Goal: Navigation & Orientation: Find specific page/section

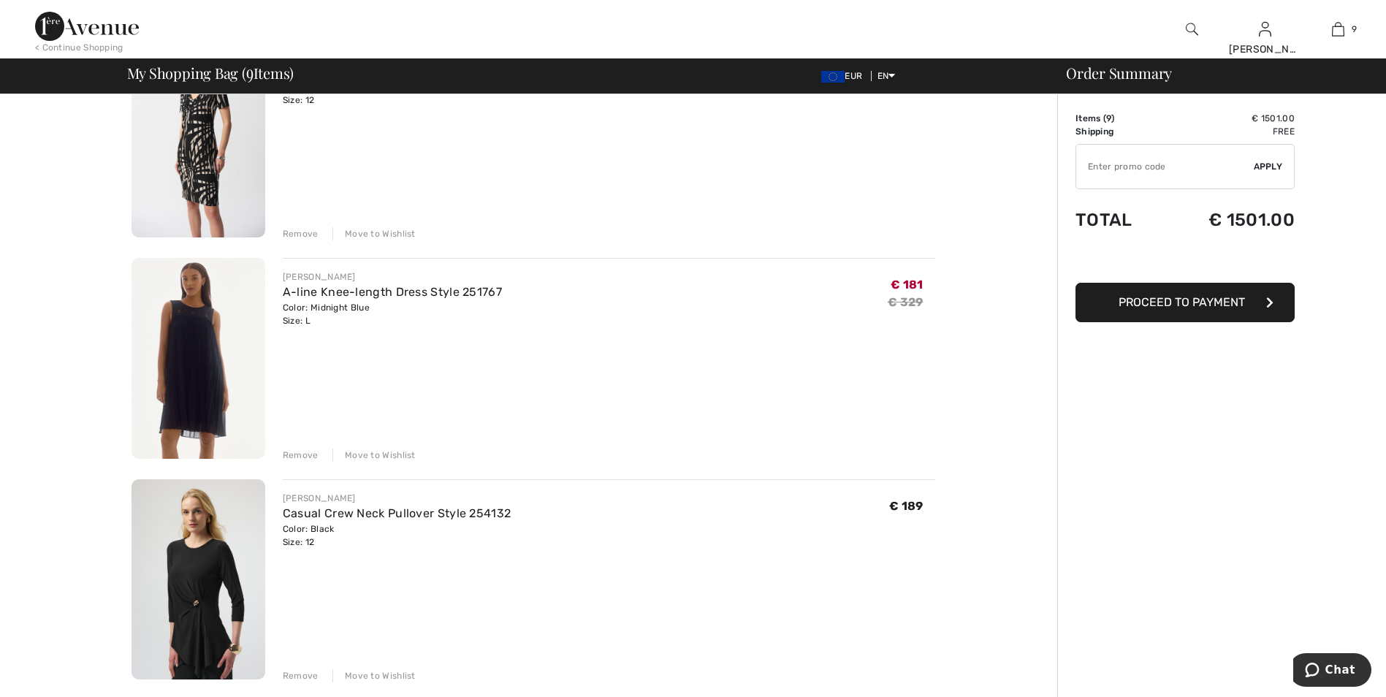
scroll to position [1461, 0]
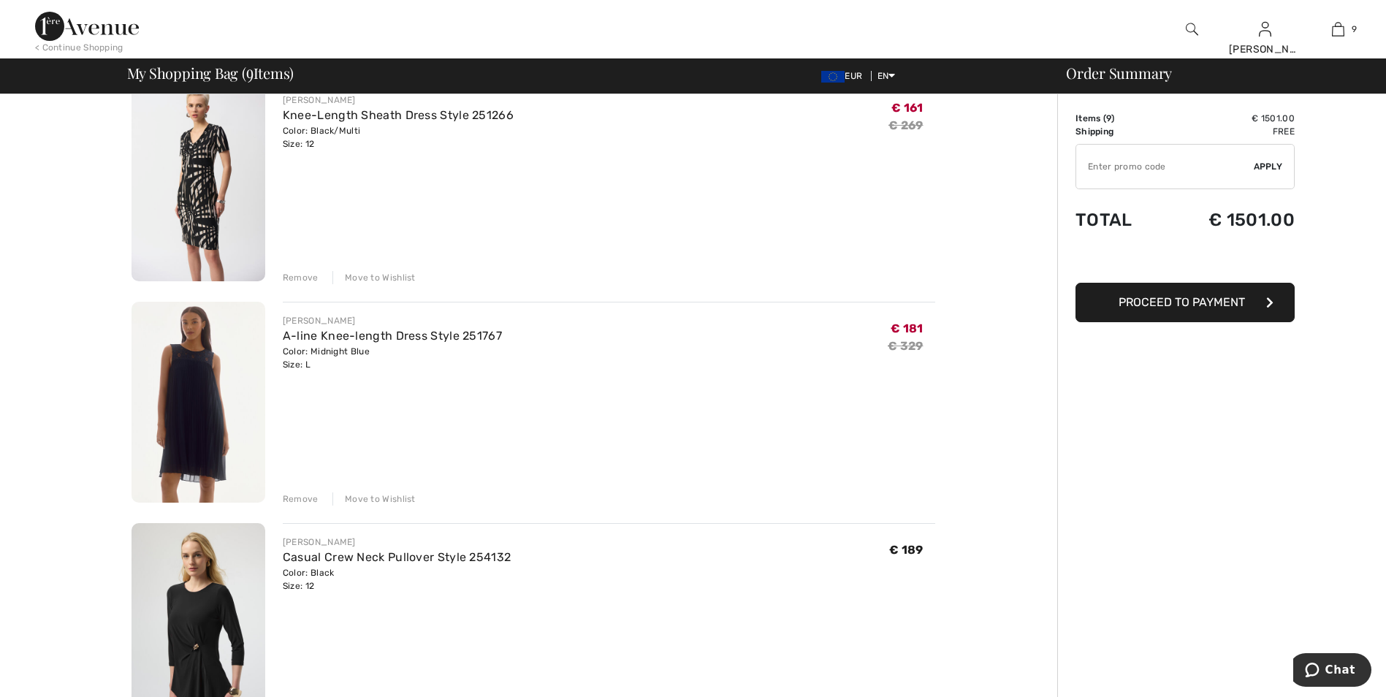
click at [389, 497] on div "Move to Wishlist" at bounding box center [373, 498] width 83 height 13
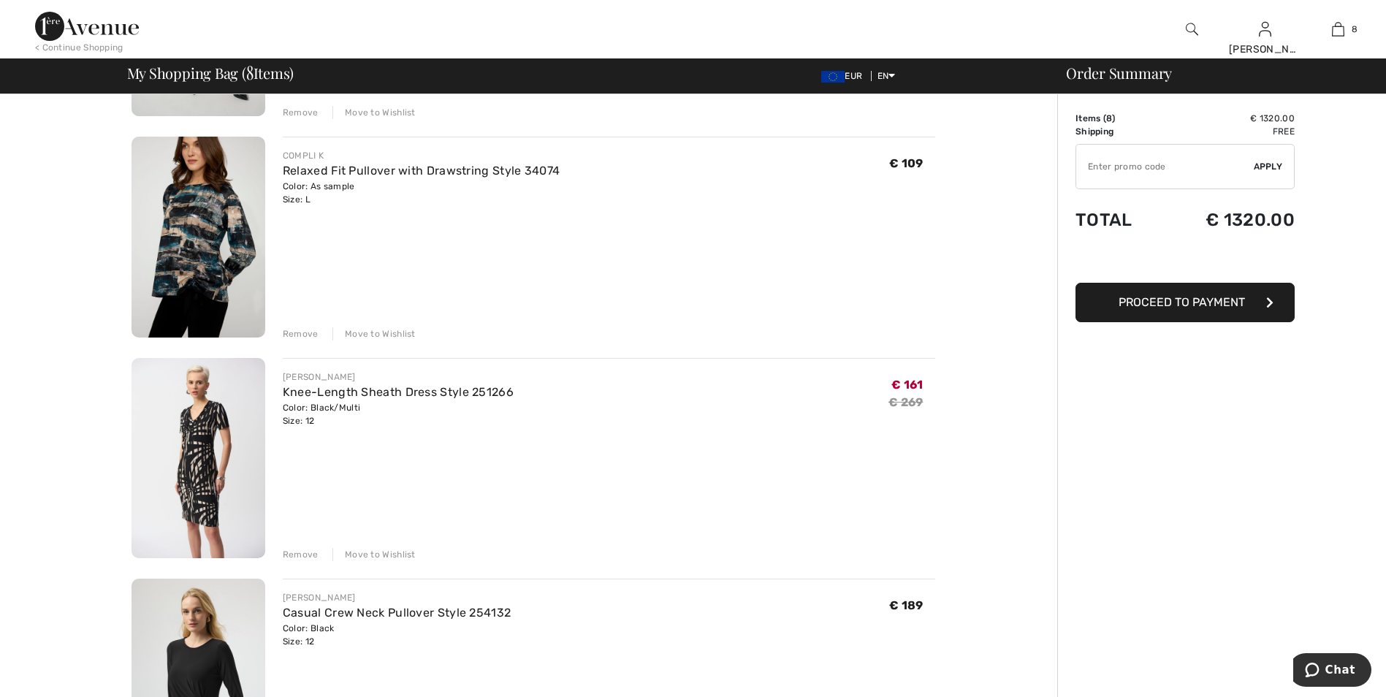
scroll to position [1169, 0]
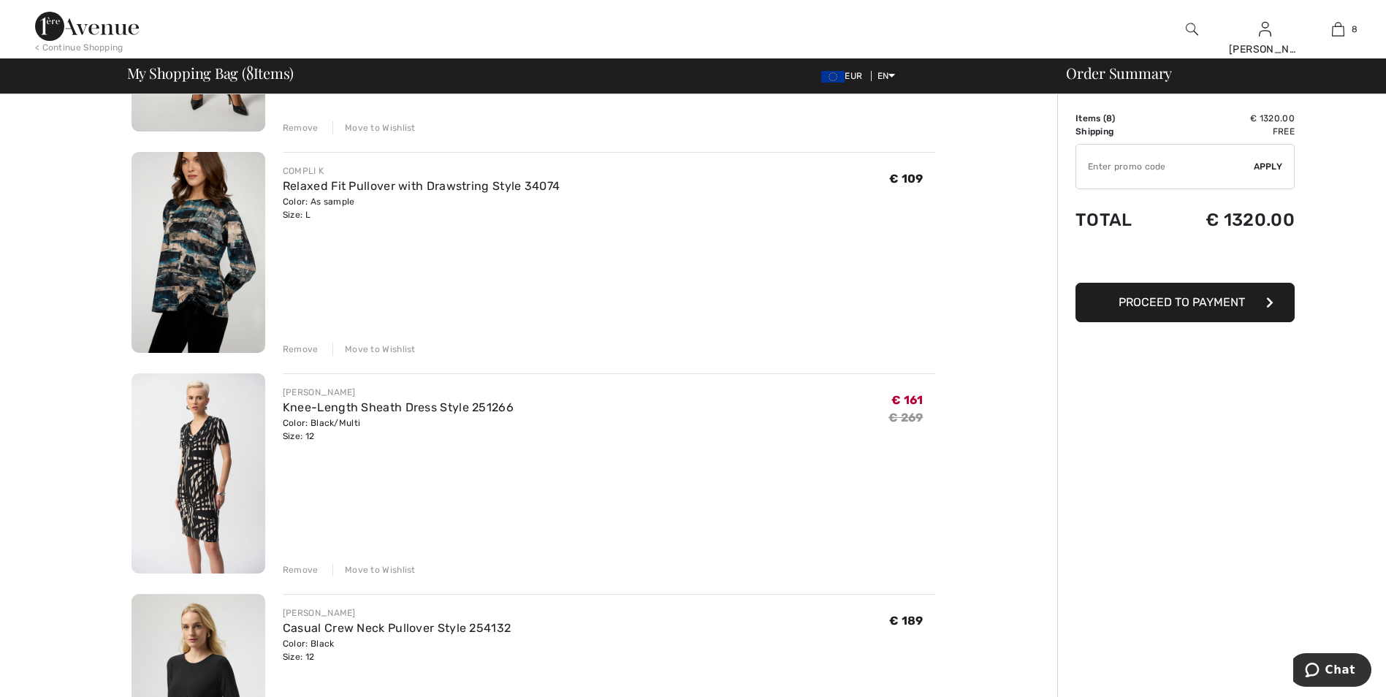
click at [375, 345] on div "Move to Wishlist" at bounding box center [373, 349] width 83 height 13
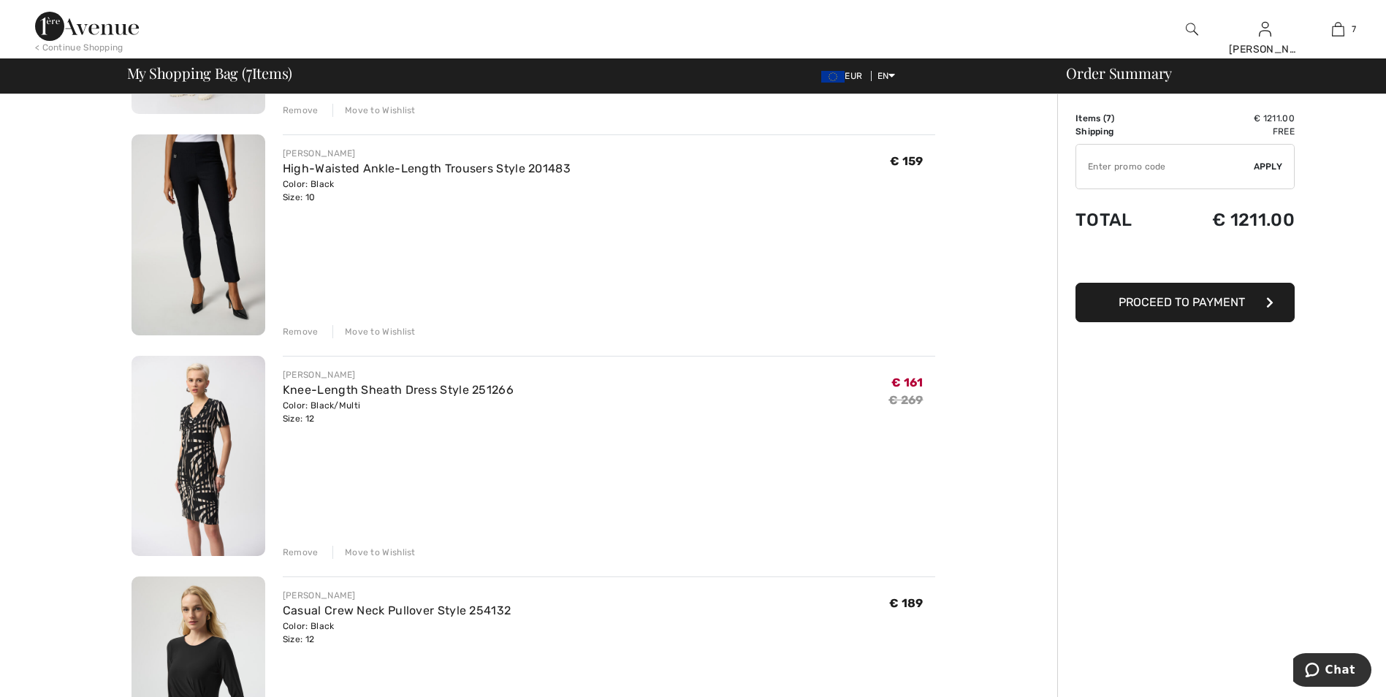
scroll to position [950, 0]
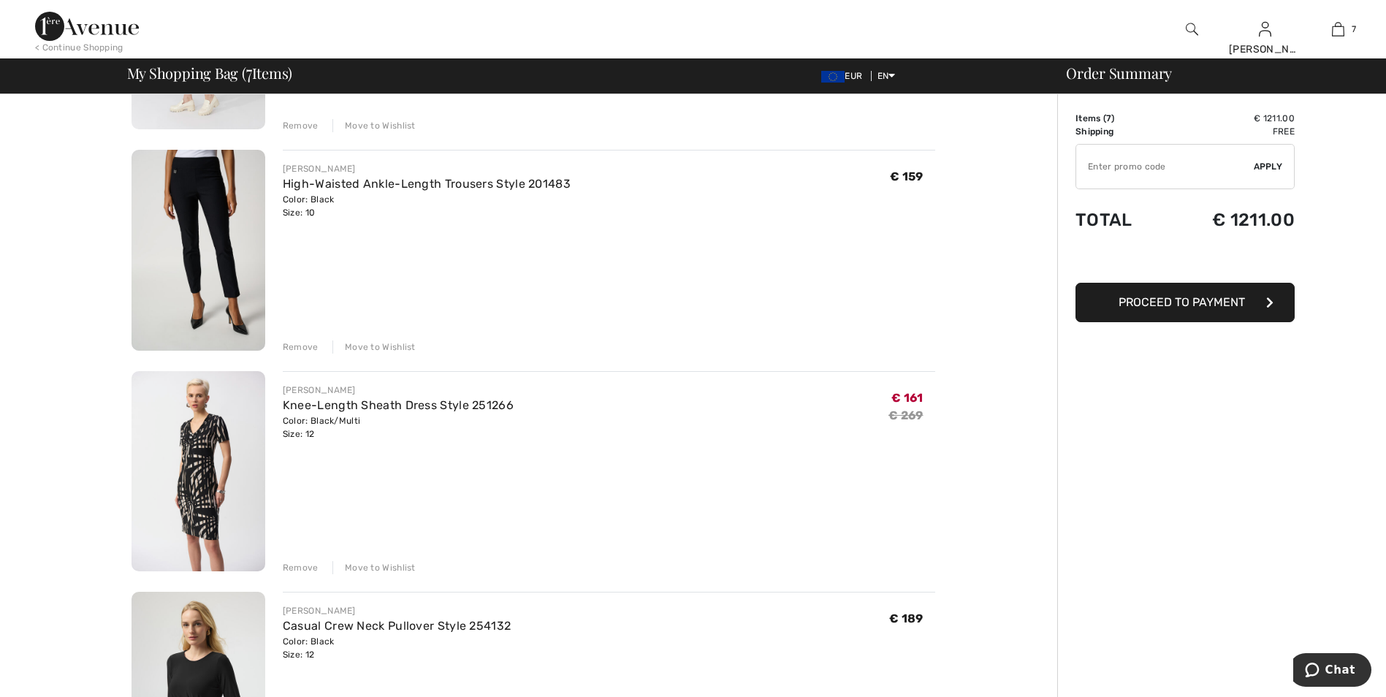
click at [404, 346] on div "Move to Wishlist" at bounding box center [373, 347] width 83 height 13
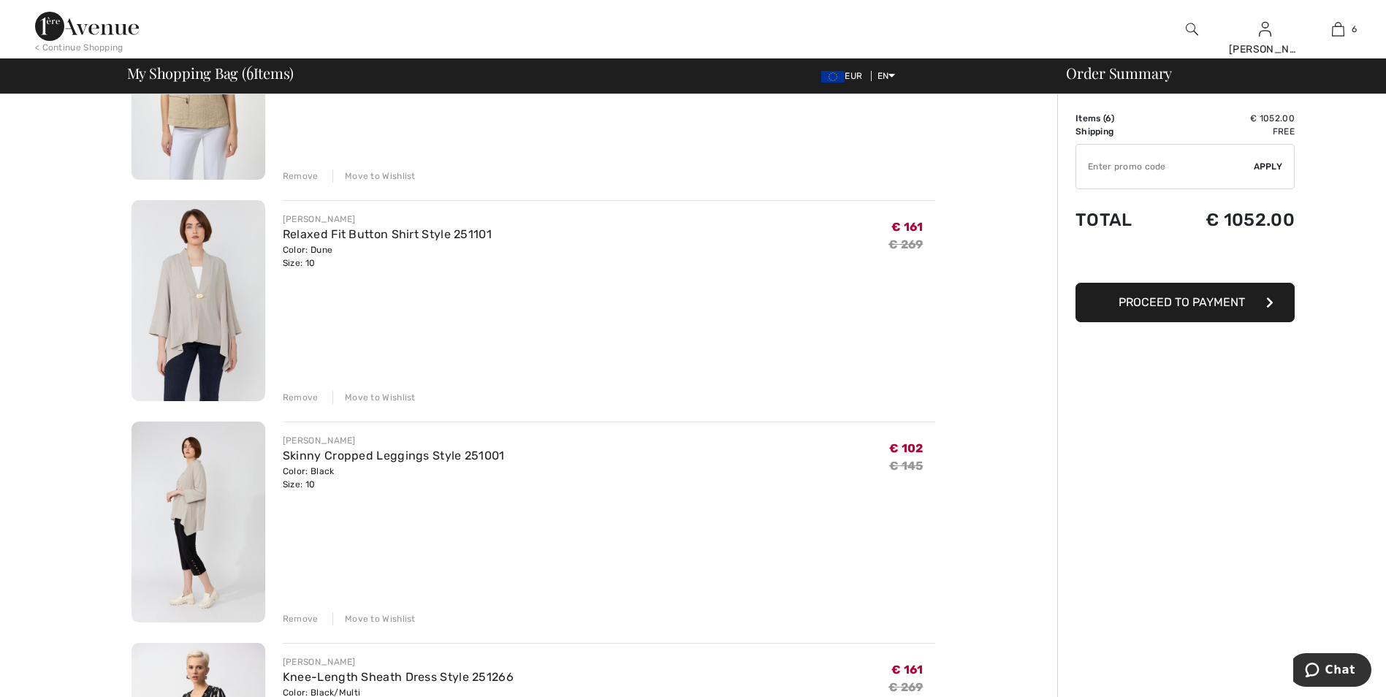
scroll to position [438, 0]
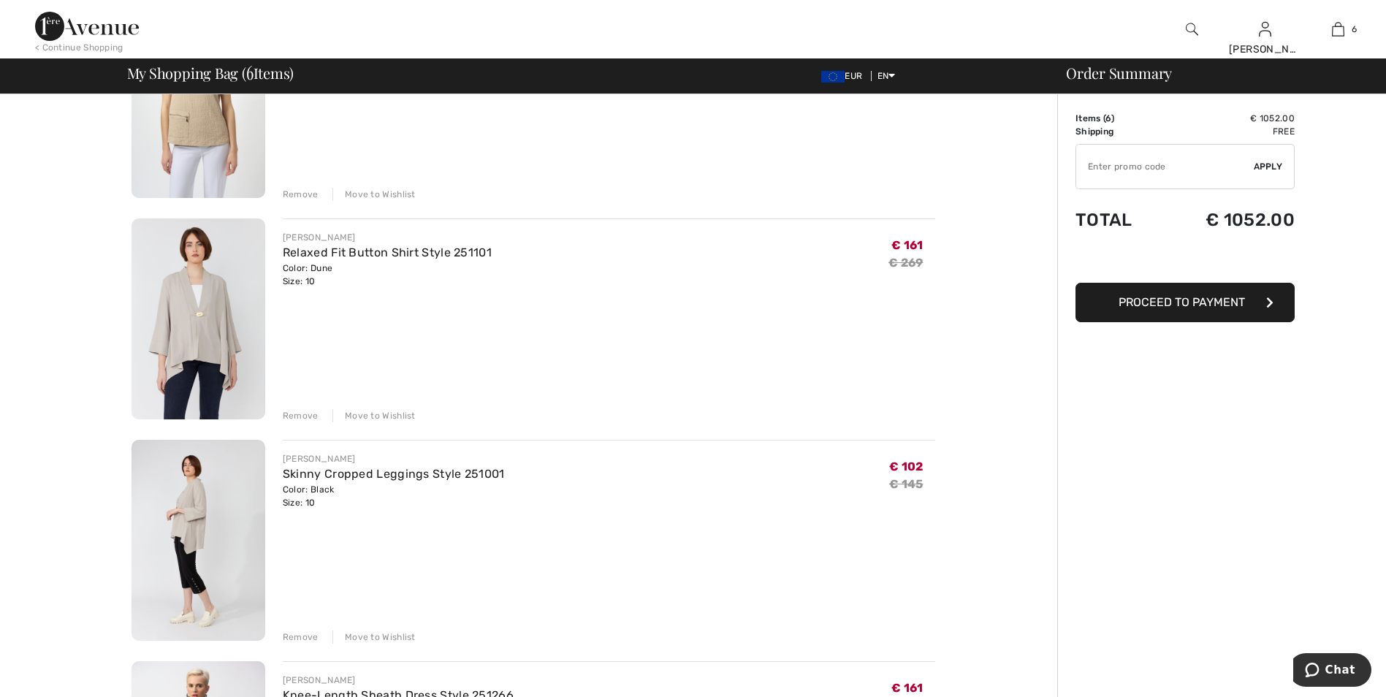
click at [362, 626] on div "FRANK LYMAN Skinny Cropped Leggings Style 251001 Color: Black Size: 10 Final Sa…" at bounding box center [609, 542] width 653 height 204
click at [360, 634] on div "Move to Wishlist" at bounding box center [373, 637] width 83 height 13
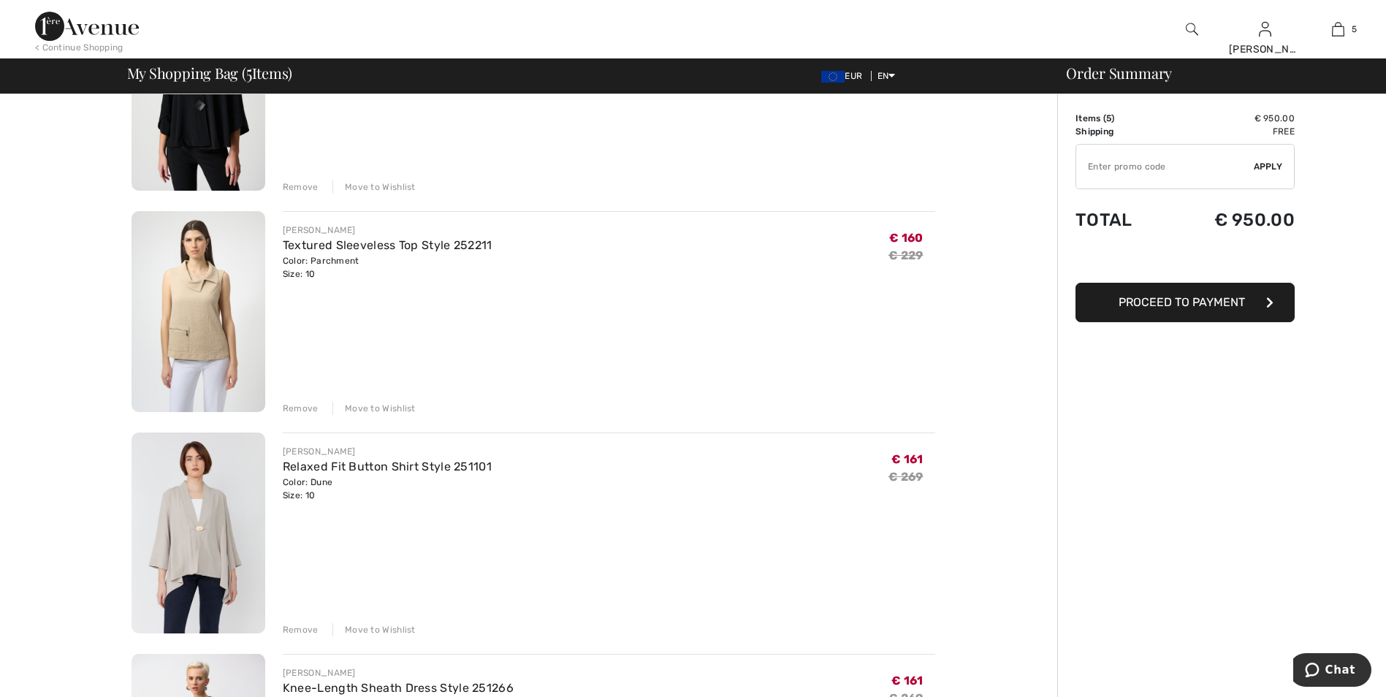
scroll to position [219, 0]
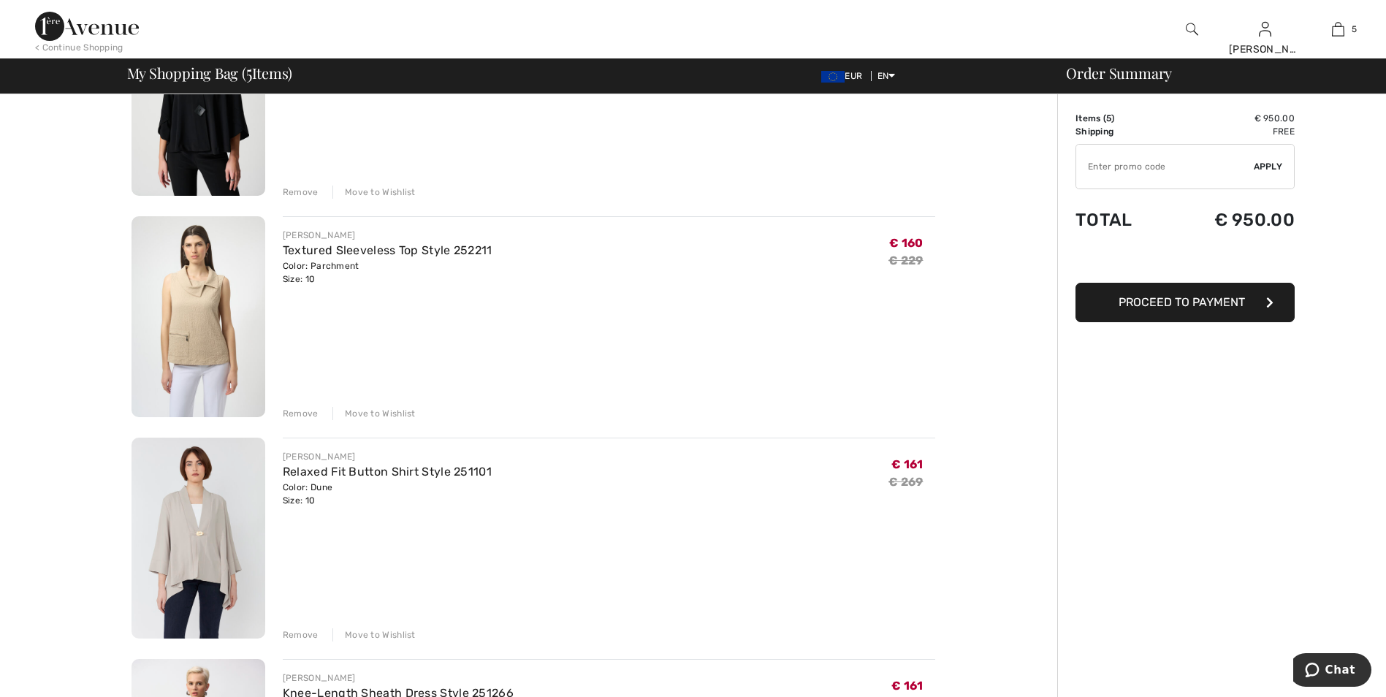
click at [372, 411] on div "Move to Wishlist" at bounding box center [373, 413] width 83 height 13
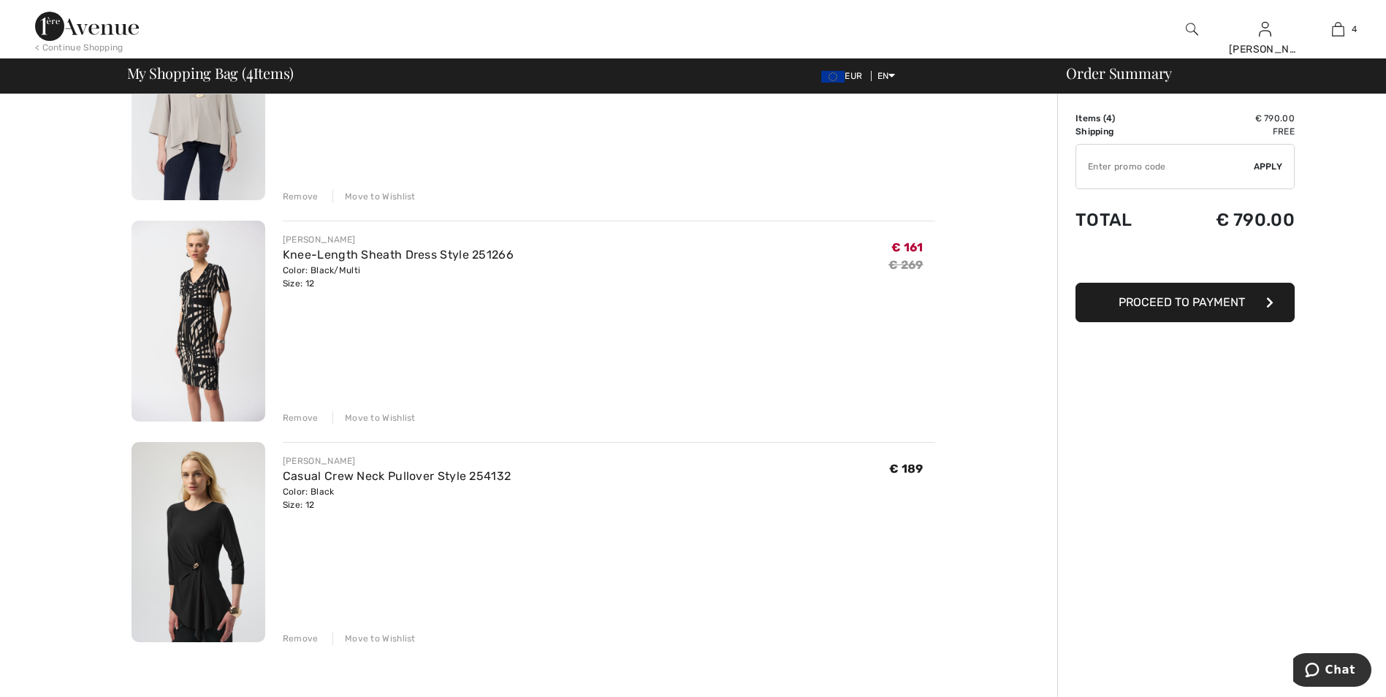
scroll to position [438, 0]
click at [187, 545] on img at bounding box center [199, 540] width 134 height 201
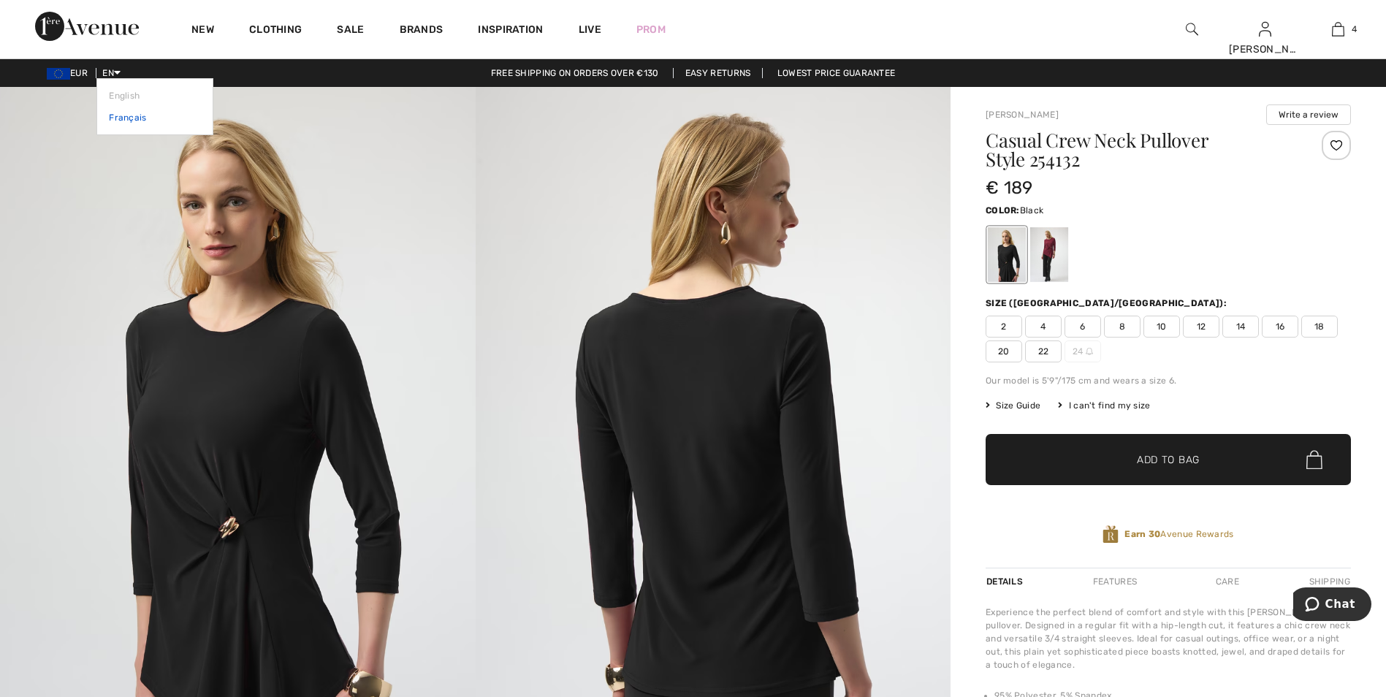
click at [132, 115] on link "Français" at bounding box center [155, 118] width 92 height 22
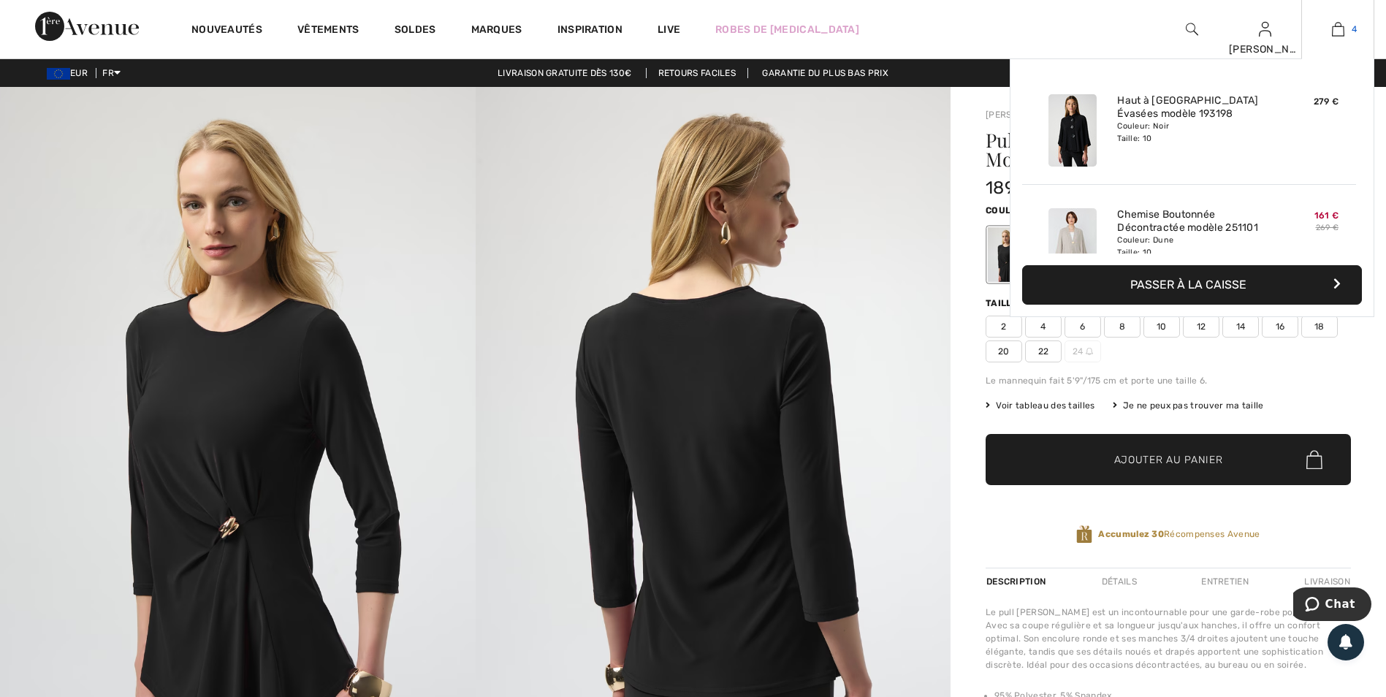
click at [1337, 31] on img at bounding box center [1338, 29] width 12 height 18
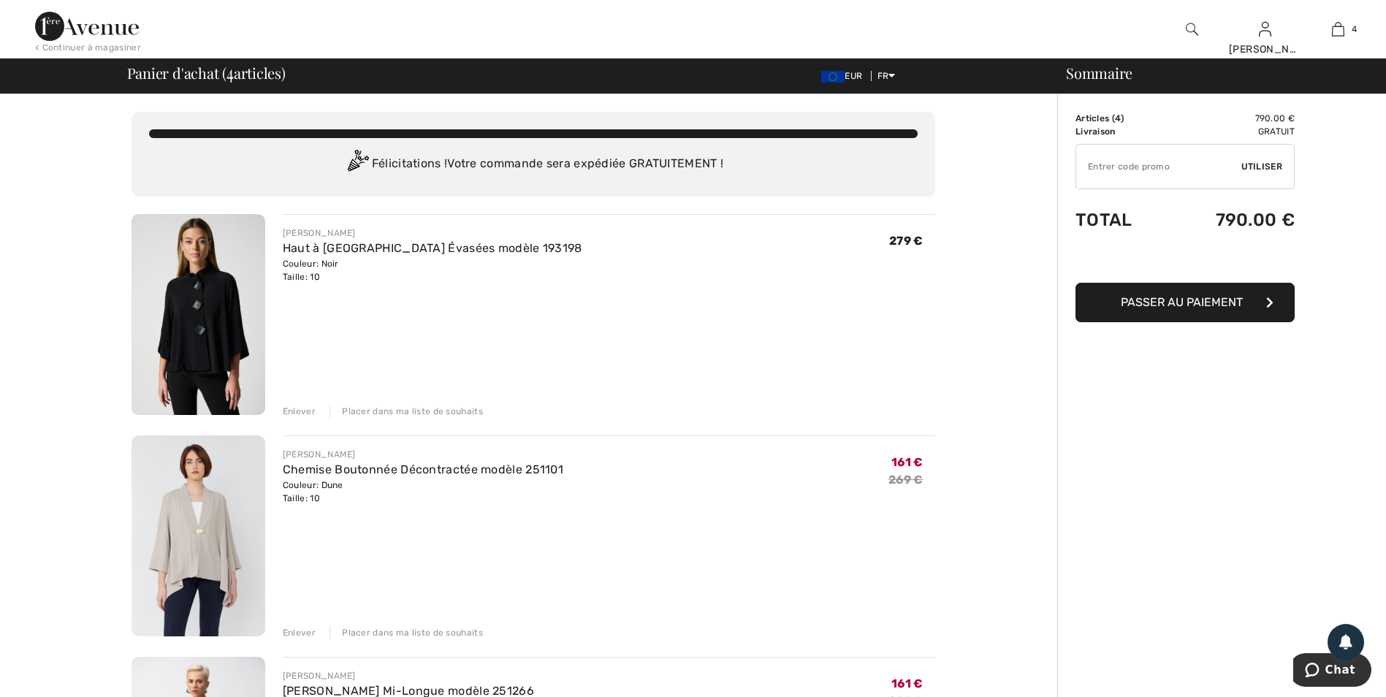
click at [408, 407] on div "Placer dans ma liste de souhaits" at bounding box center [406, 411] width 153 height 13
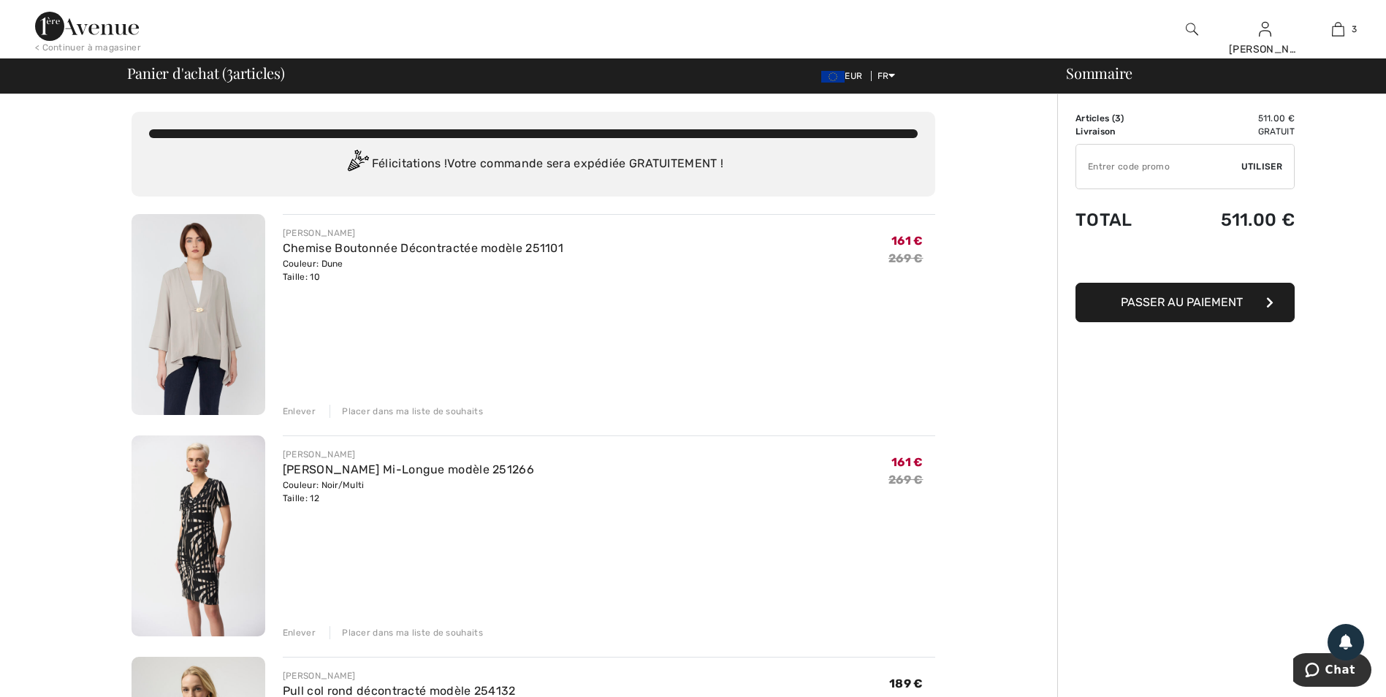
click at [403, 406] on div "Placer dans ma liste de souhaits" at bounding box center [406, 411] width 153 height 13
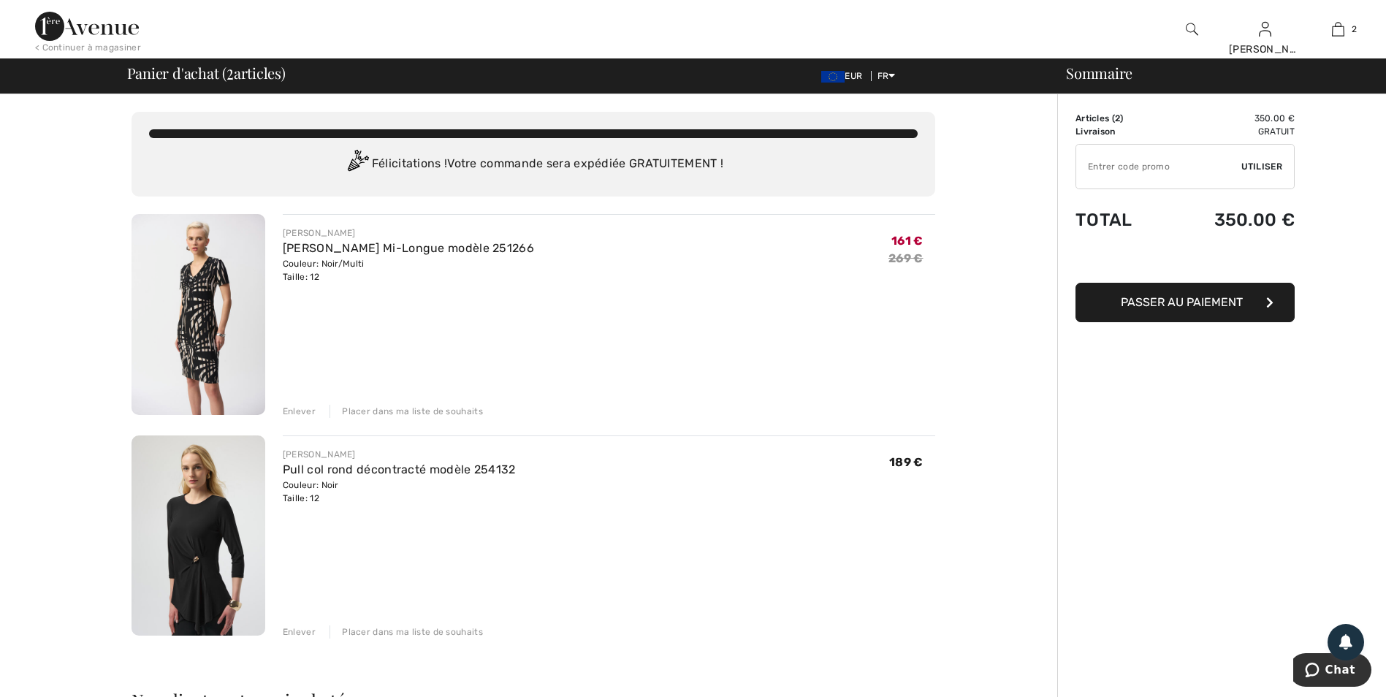
click at [213, 335] on img at bounding box center [199, 314] width 134 height 201
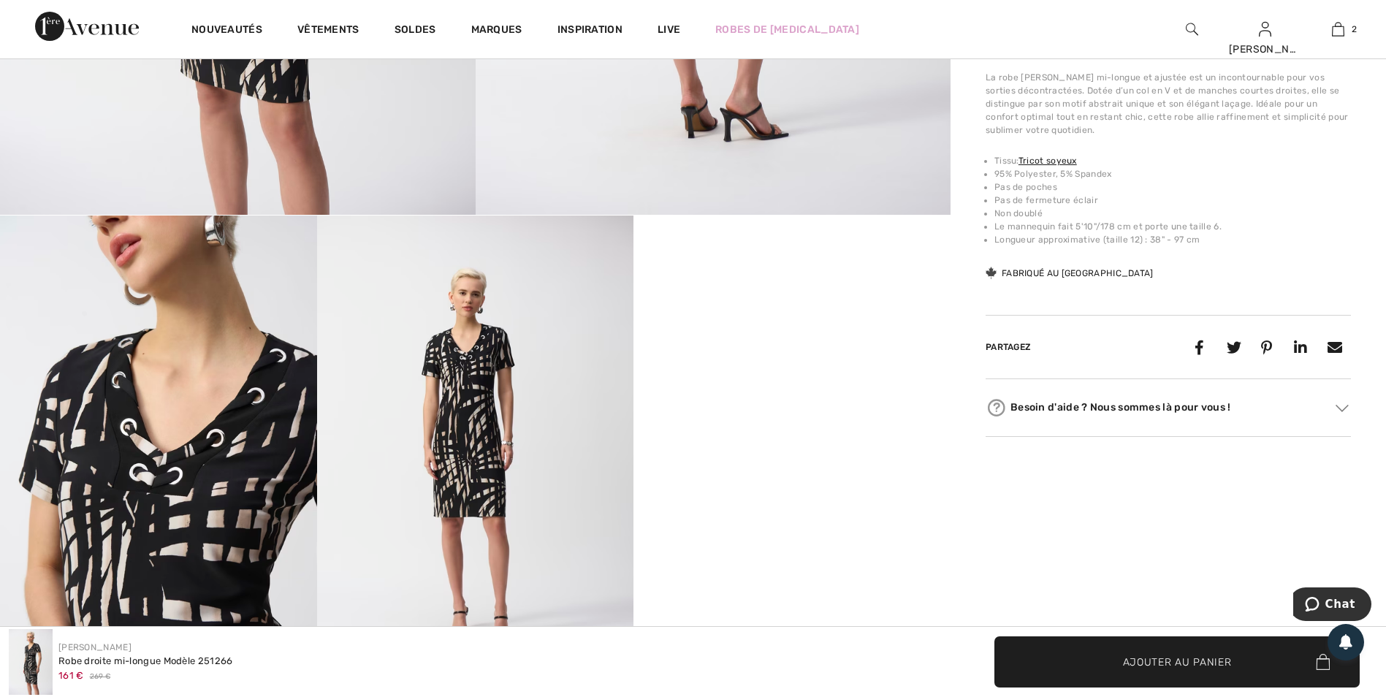
scroll to position [146, 0]
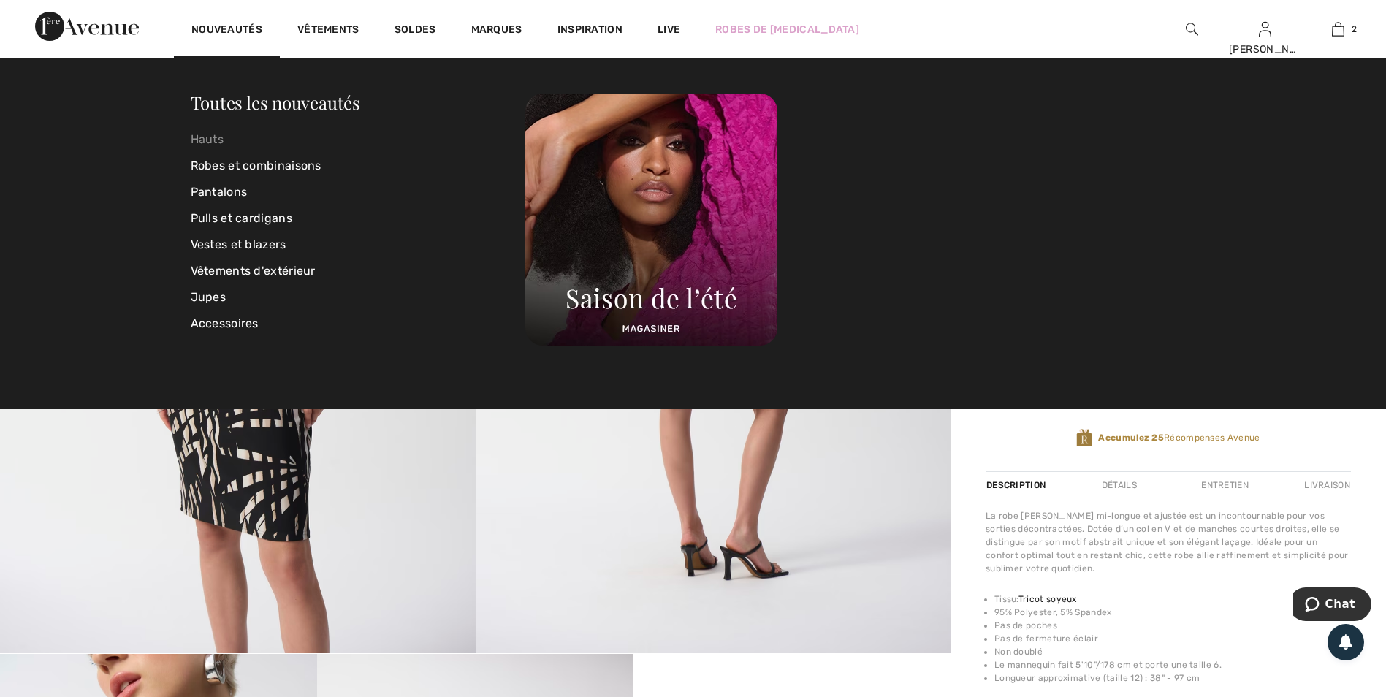
click at [198, 141] on link "Hauts" at bounding box center [358, 139] width 335 height 26
click at [213, 134] on link "Hauts" at bounding box center [358, 139] width 335 height 26
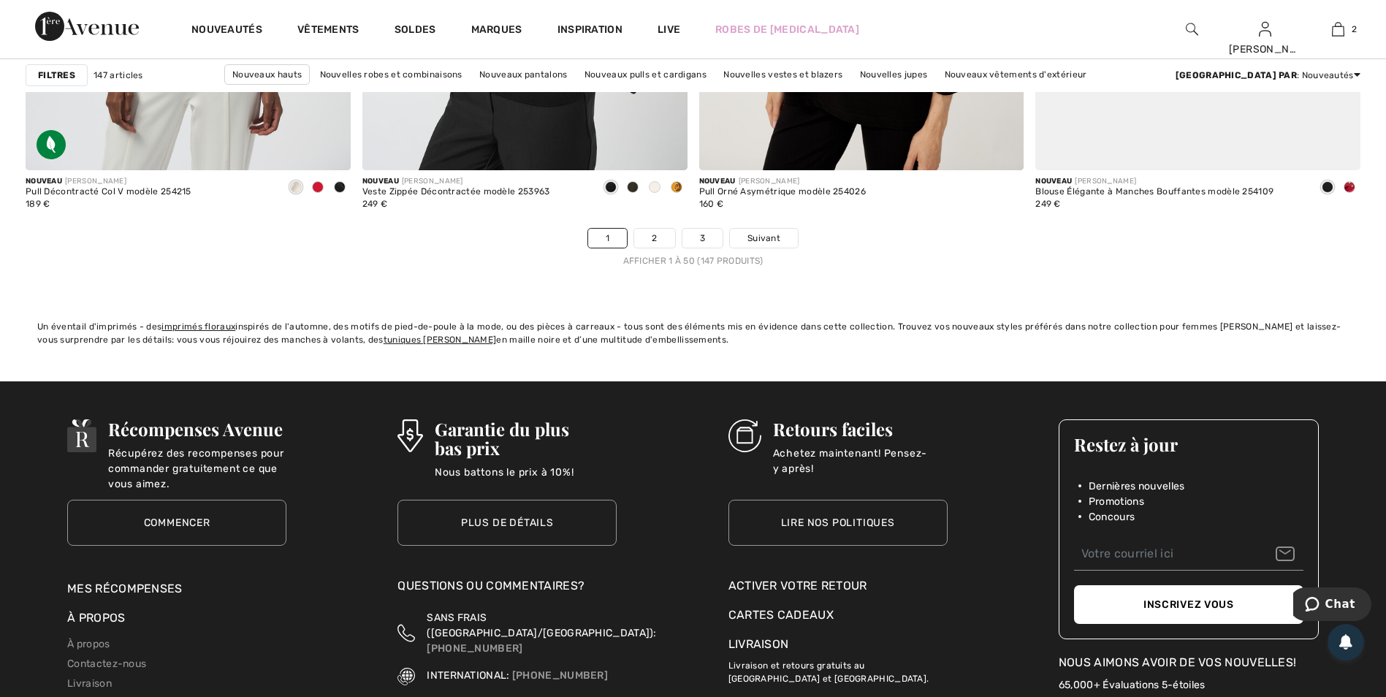
scroll to position [8403, 0]
click at [651, 232] on link "2" at bounding box center [654, 237] width 40 height 19
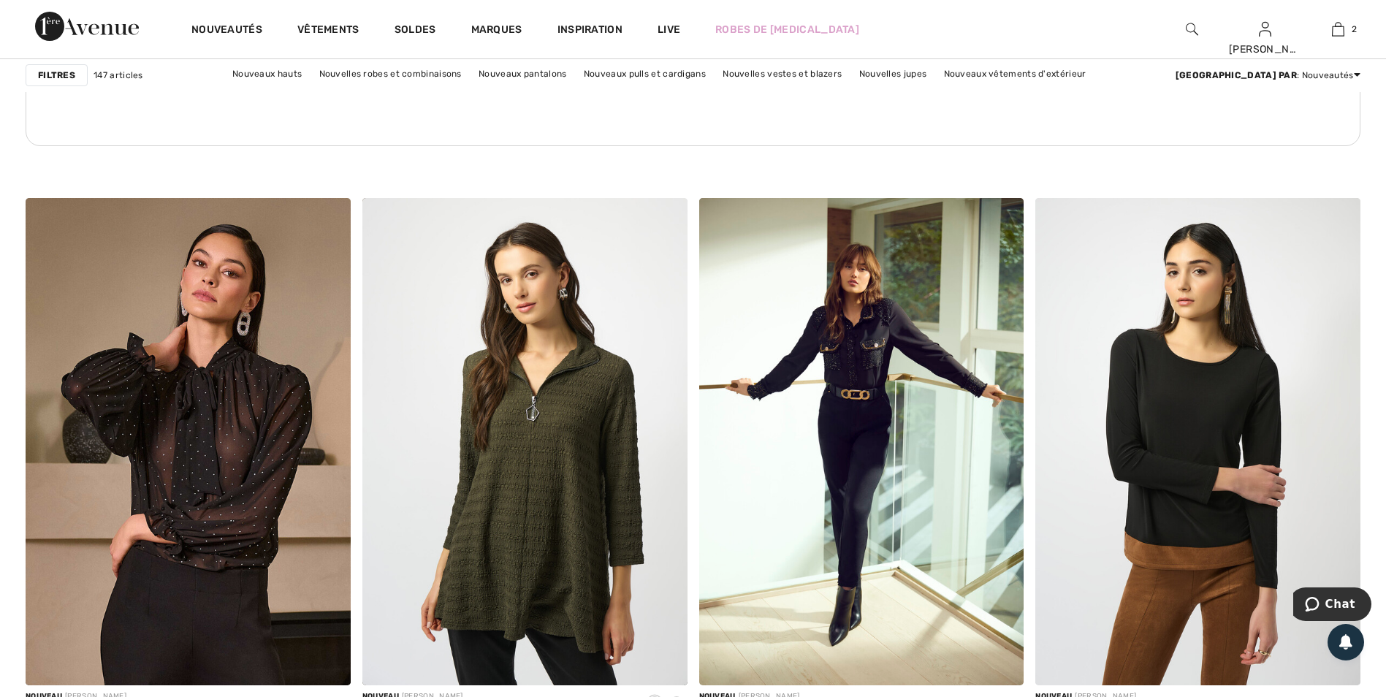
scroll to position [6869, 0]
